Goal: Register for event/course

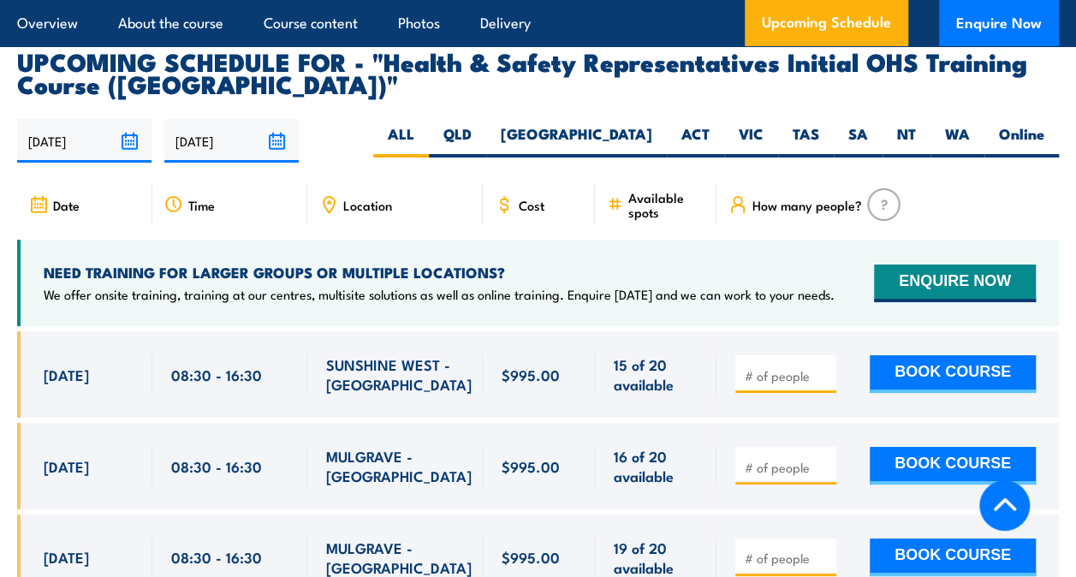
scroll to position [3166, 0]
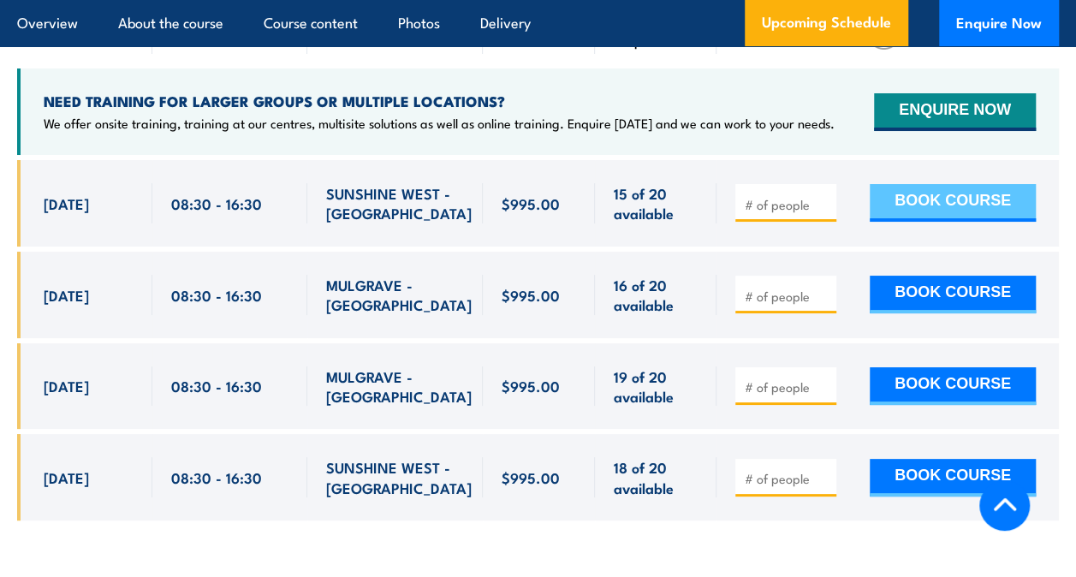
click at [992, 187] on button "BOOK COURSE" at bounding box center [952, 203] width 166 height 38
click at [835, 184] on div at bounding box center [785, 203] width 101 height 38
type input "1"
click at [822, 196] on input "1" at bounding box center [787, 204] width 86 height 17
click at [900, 184] on button "BOOK COURSE" at bounding box center [952, 203] width 166 height 38
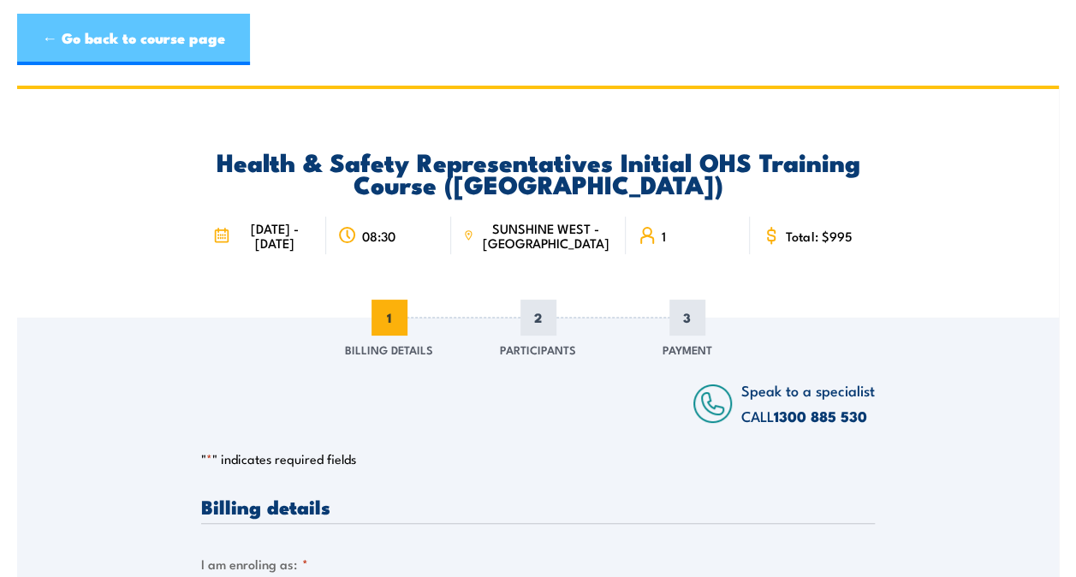
click at [212, 50] on link "← Go back to course page" at bounding box center [133, 39] width 233 height 51
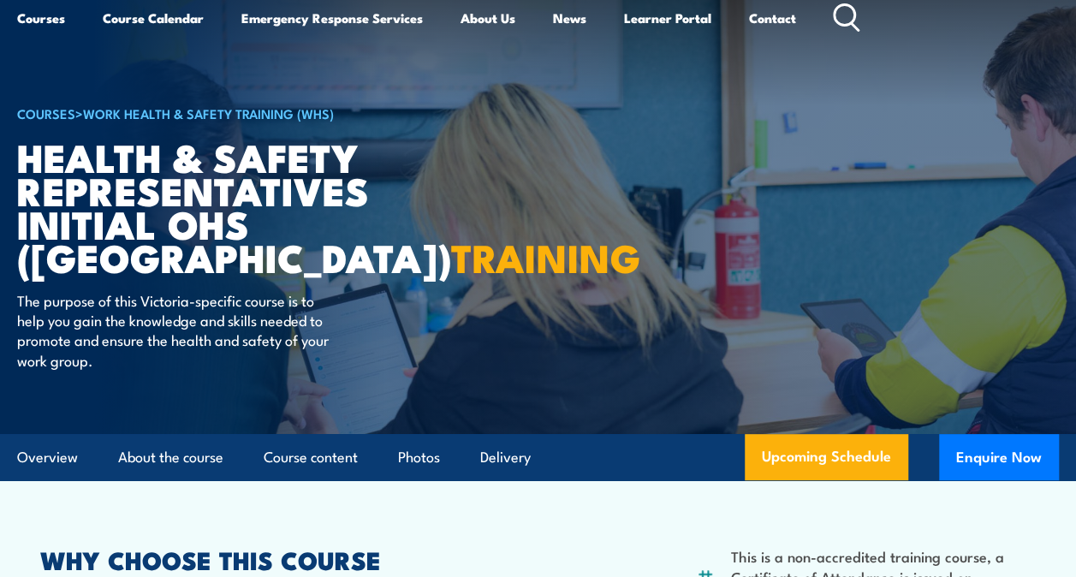
scroll to position [171, 0]
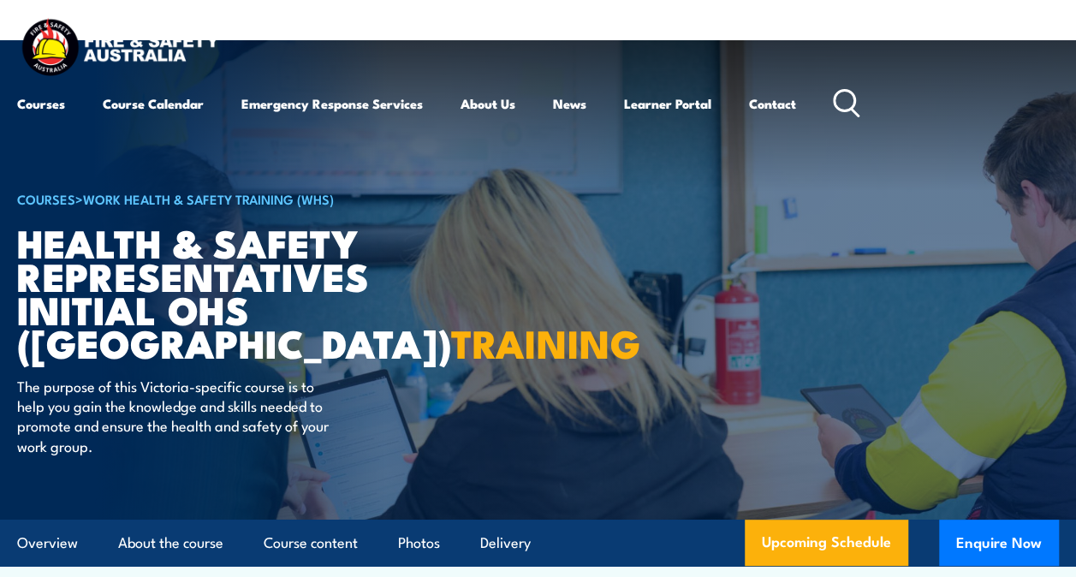
click at [53, 58] on img at bounding box center [119, 49] width 205 height 68
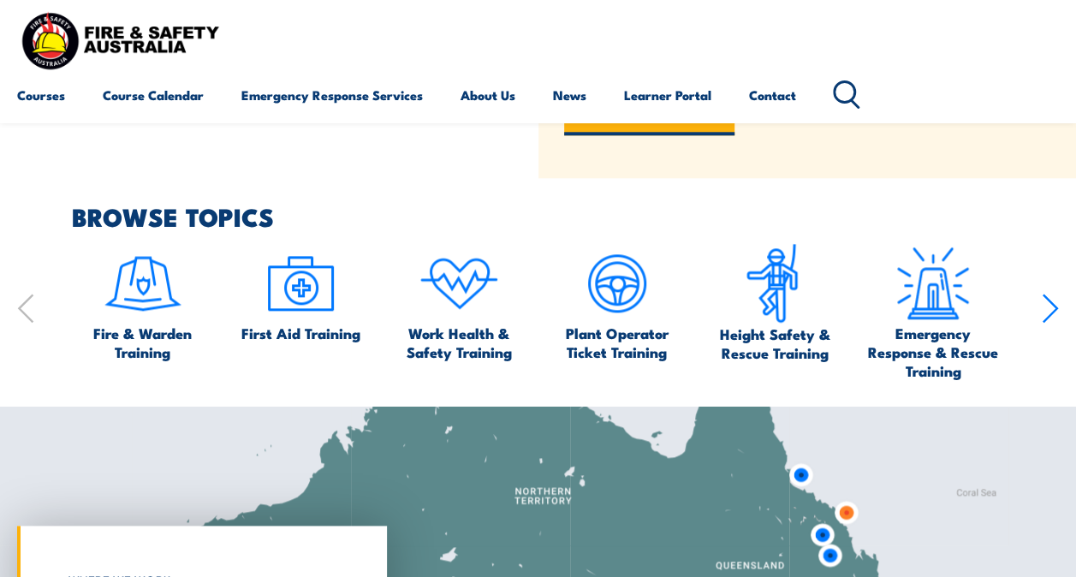
scroll to position [342, 0]
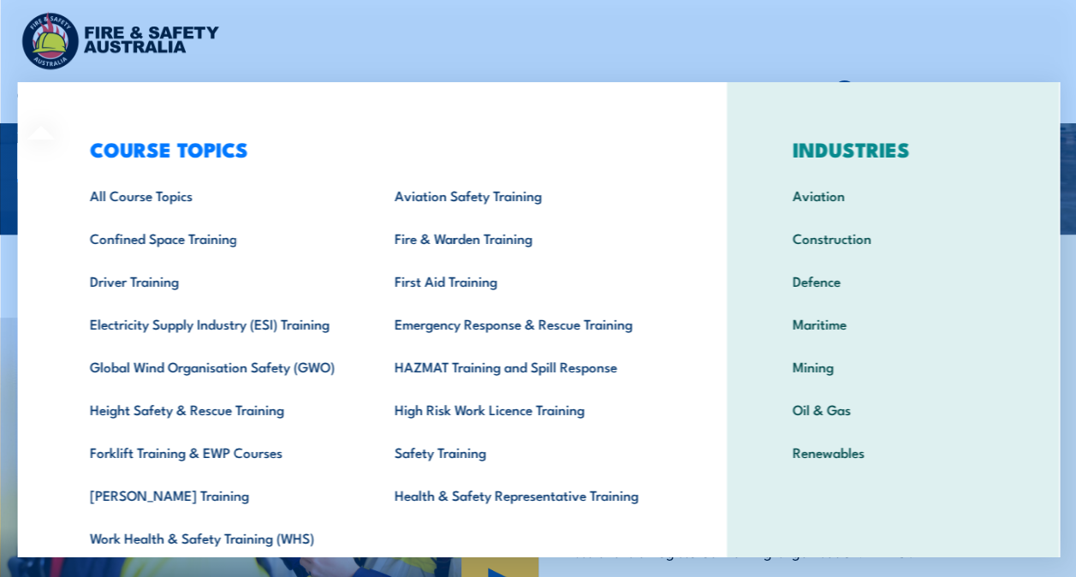
click at [44, 99] on div "COURSE TOPICS All Course Topics Aviation Safety Training Confined Space Trainin…" at bounding box center [371, 352] width 709 height 541
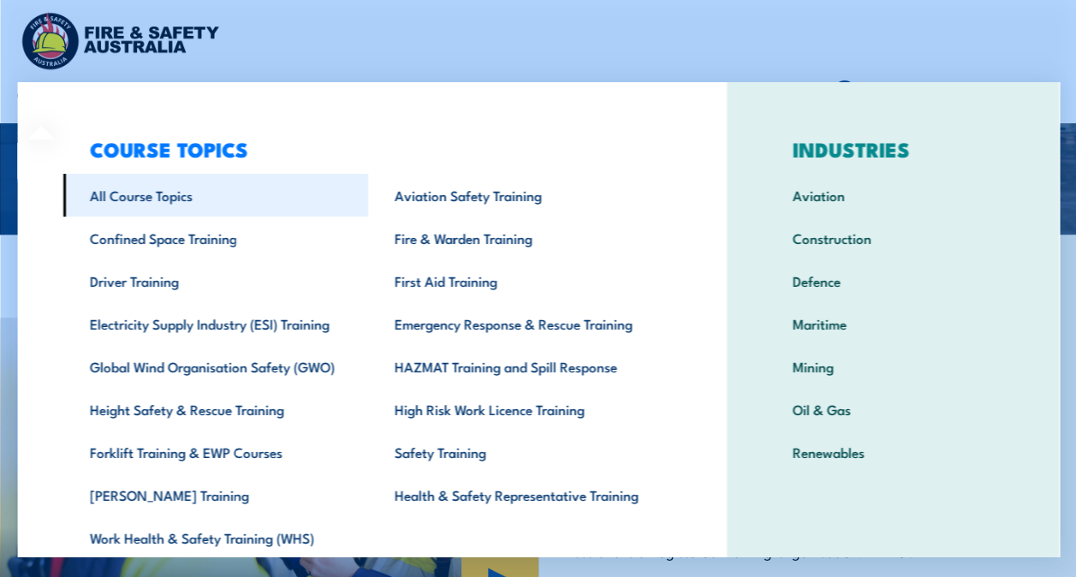
click at [150, 195] on link "All Course Topics" at bounding box center [214, 195] width 305 height 43
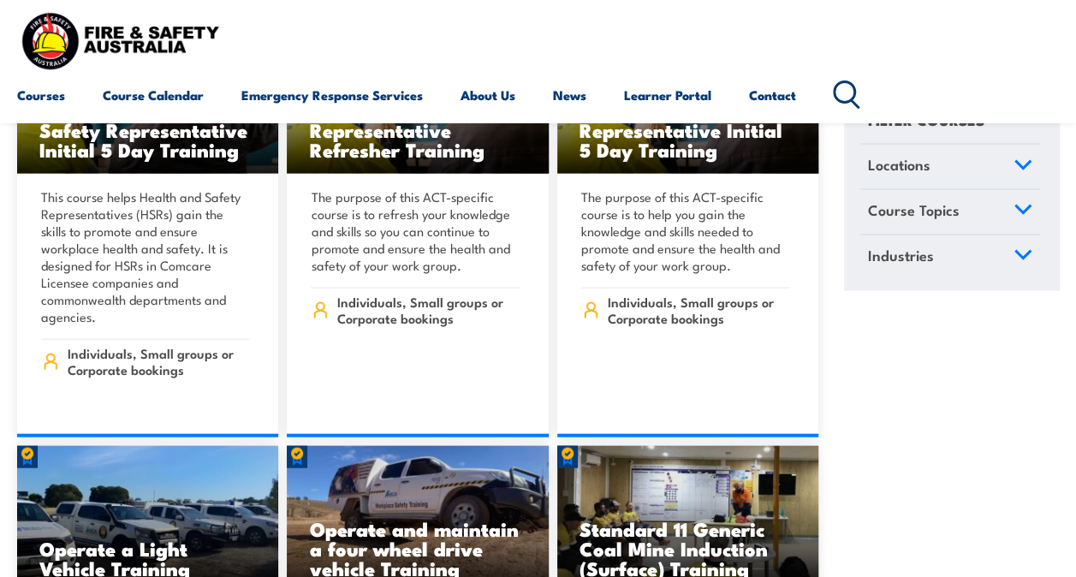
scroll to position [8215, 0]
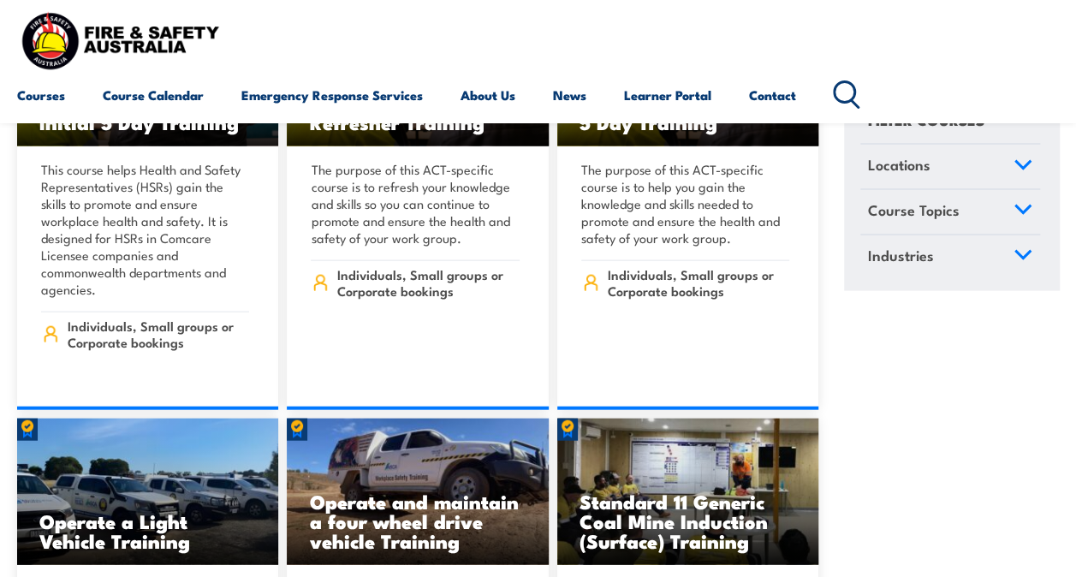
click at [853, 102] on circle at bounding box center [843, 92] width 21 height 21
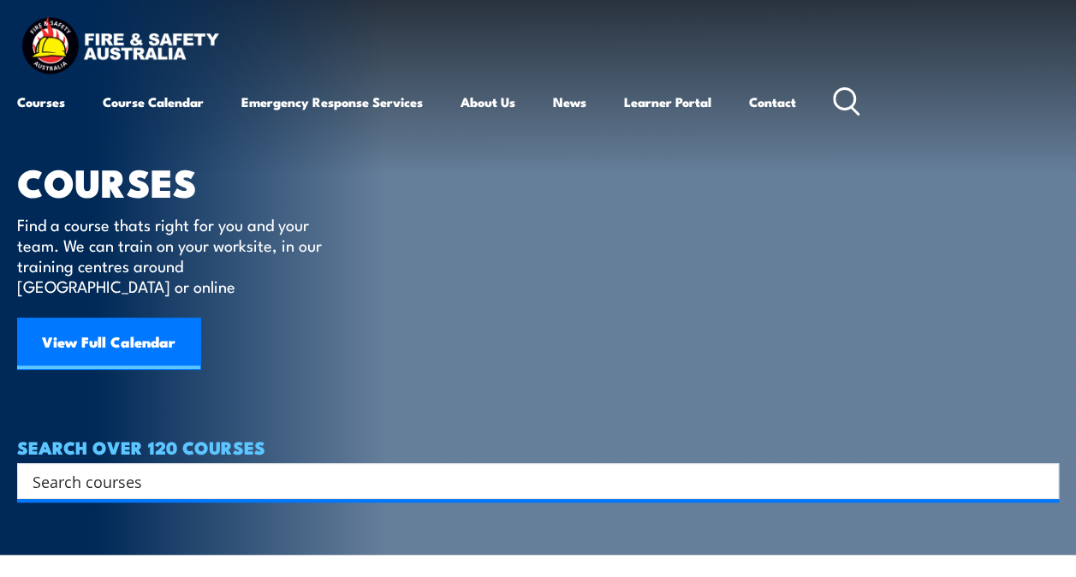
click at [573, 468] on input "Search input" at bounding box center [527, 481] width 988 height 26
type input "HSR"
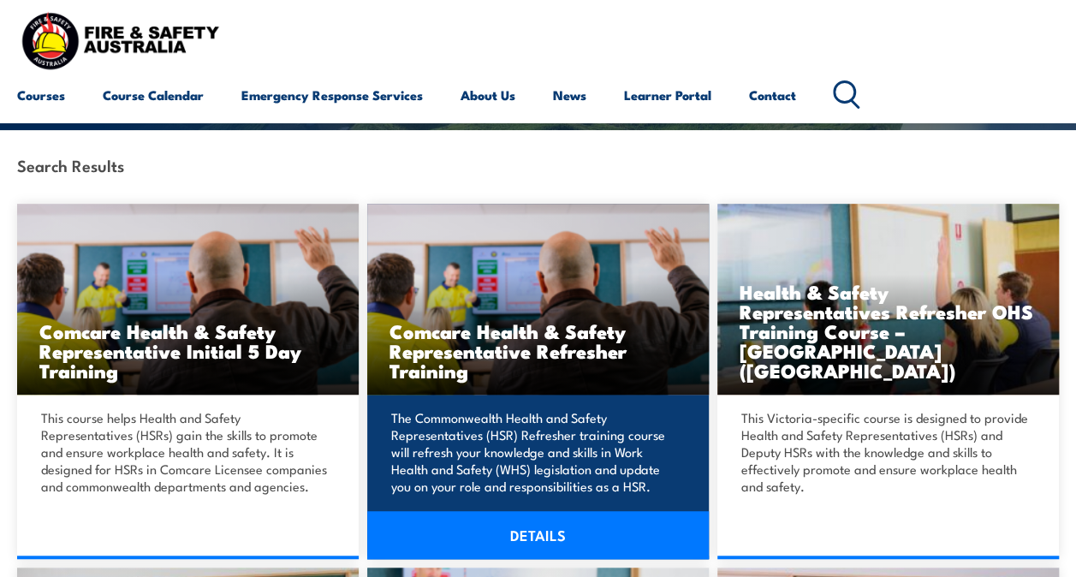
scroll to position [342, 0]
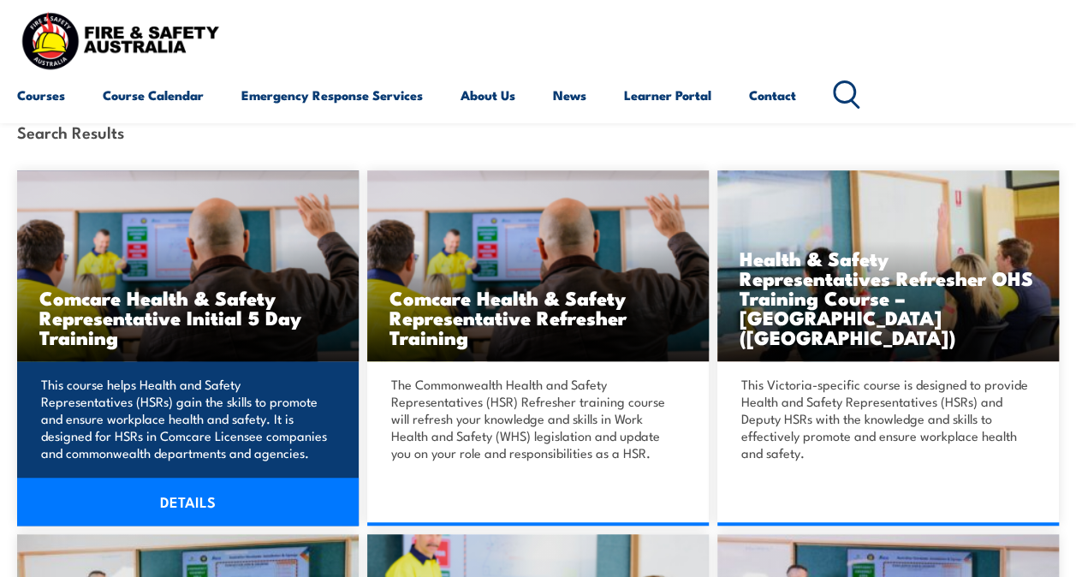
click at [86, 302] on h3 "Comcare Health & Safety Representative Initial 5 Day Training" at bounding box center [187, 317] width 297 height 59
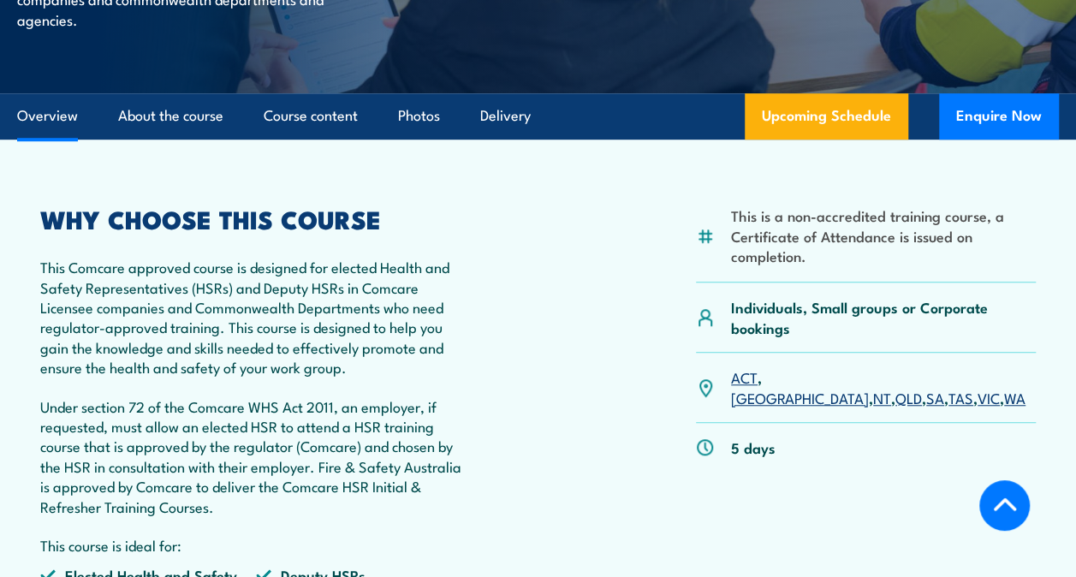
scroll to position [513, 0]
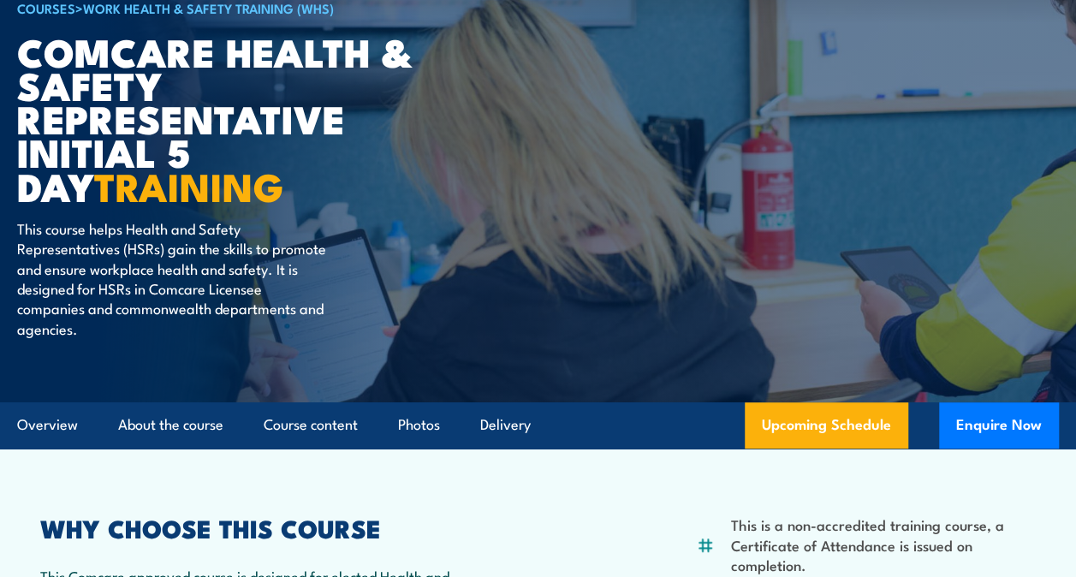
scroll to position [86, 0]
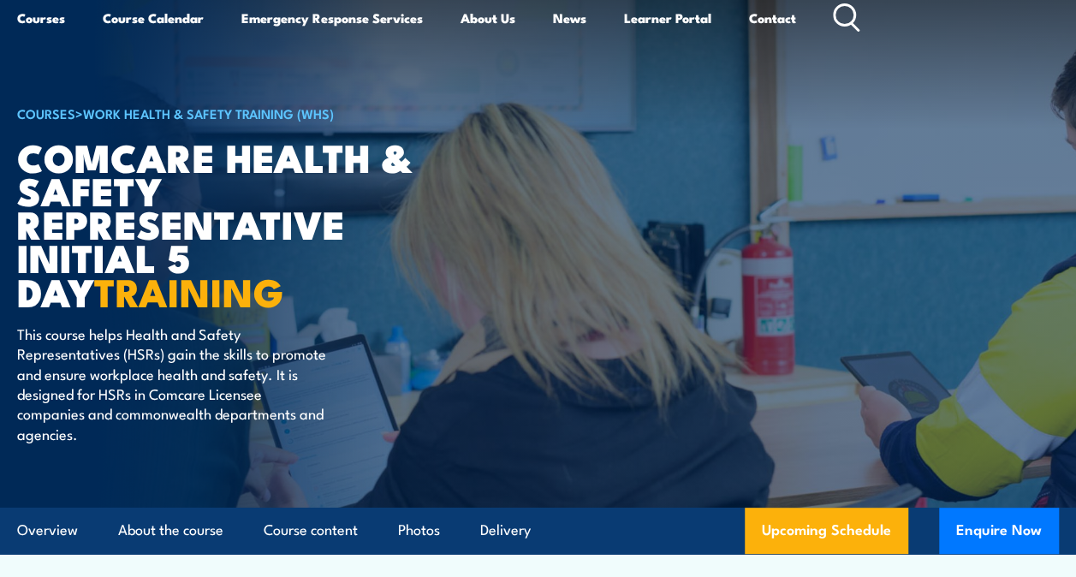
click at [854, 9] on circle at bounding box center [843, 15] width 21 height 21
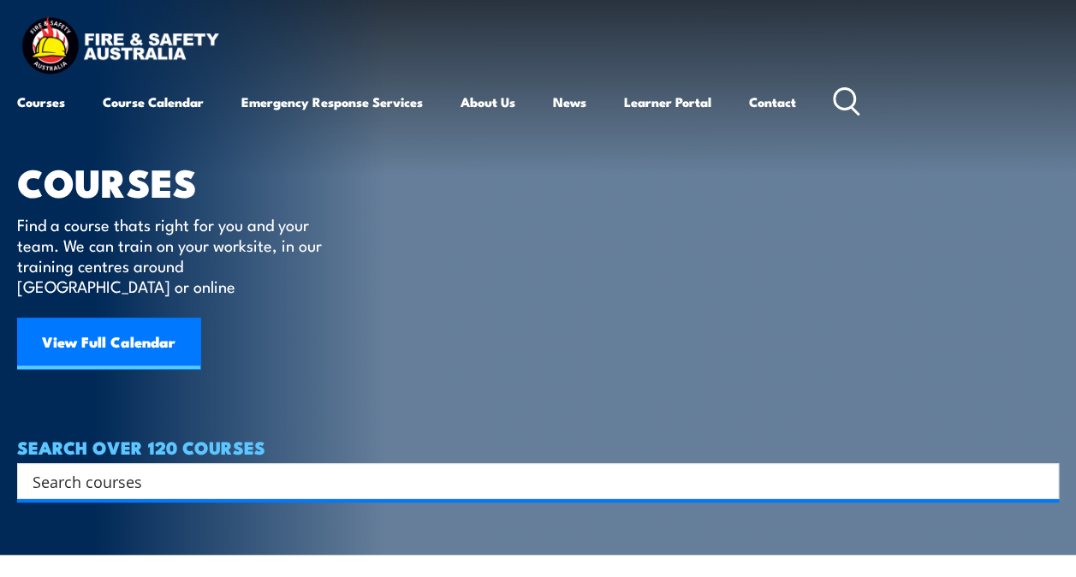
drag, startPoint x: 439, startPoint y: 426, endPoint x: 447, endPoint y: 447, distance: 21.9
click at [440, 437] on h4 "SEARCH OVER 120 COURSES" at bounding box center [537, 446] width 1041 height 19
click at [452, 468] on input "Search input" at bounding box center [527, 481] width 988 height 26
type input "R"
type input "HSR"
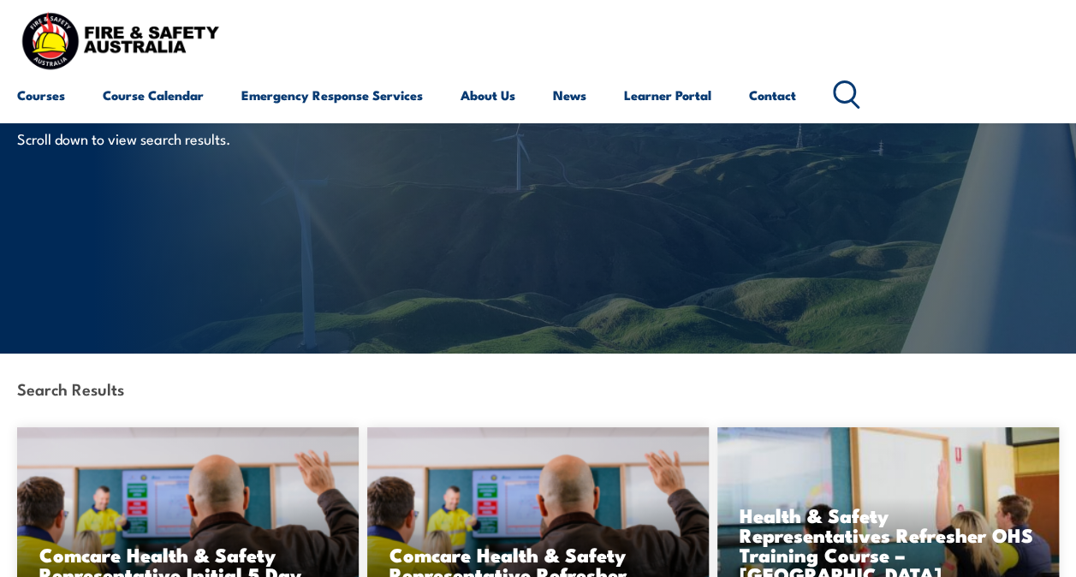
scroll to position [86, 0]
click at [855, 98] on icon at bounding box center [846, 94] width 27 height 28
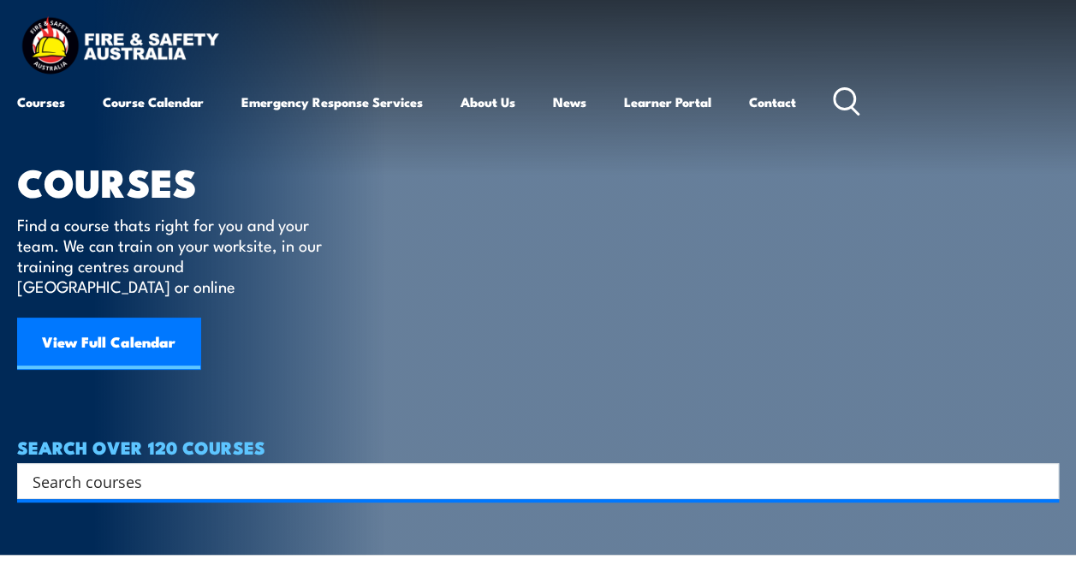
click at [515, 468] on input "Search input" at bounding box center [527, 481] width 988 height 26
type input "HSR Vic"
